Goal: Check status: Check status

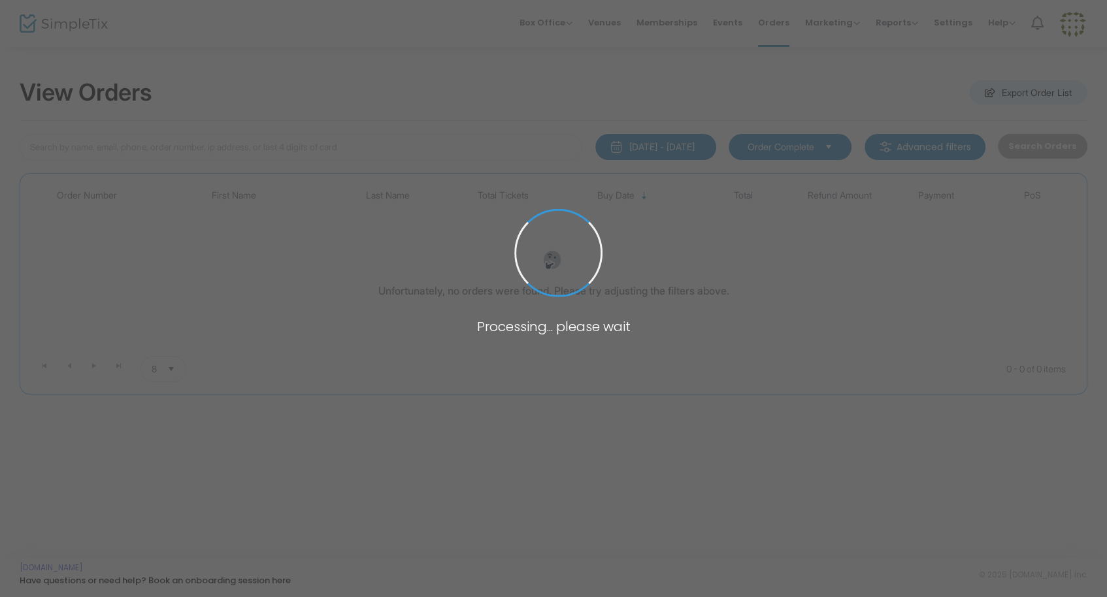
type input "[GEOGRAPHIC_DATA]"
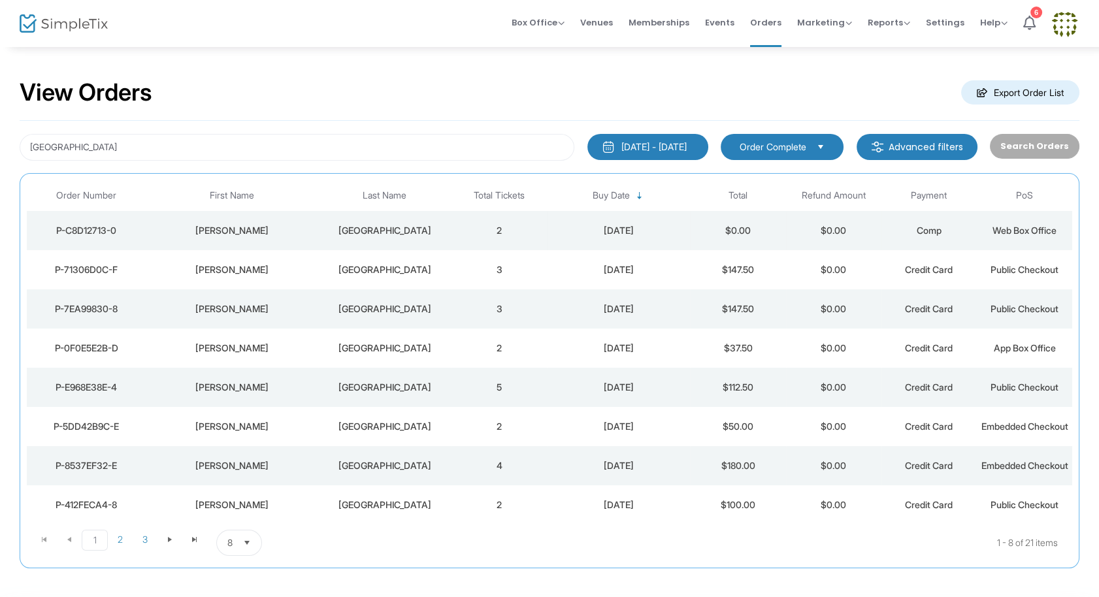
click at [384, 231] on div "[GEOGRAPHIC_DATA]" at bounding box center [384, 230] width 127 height 13
click at [471, 233] on td "2" at bounding box center [498, 230] width 95 height 39
